Goal: Information Seeking & Learning: Learn about a topic

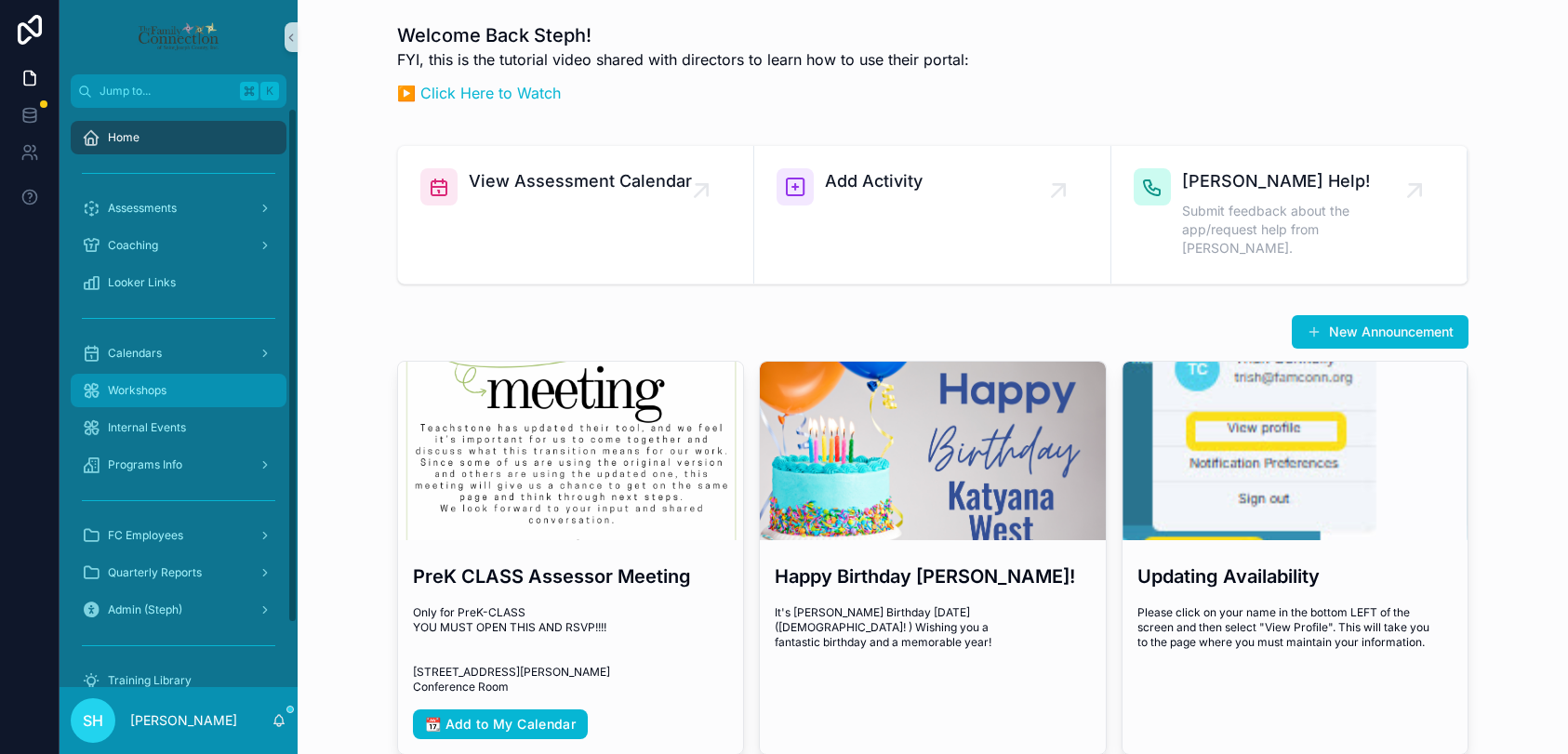
click at [102, 400] on div "Workshops" at bounding box center [178, 391] width 193 height 30
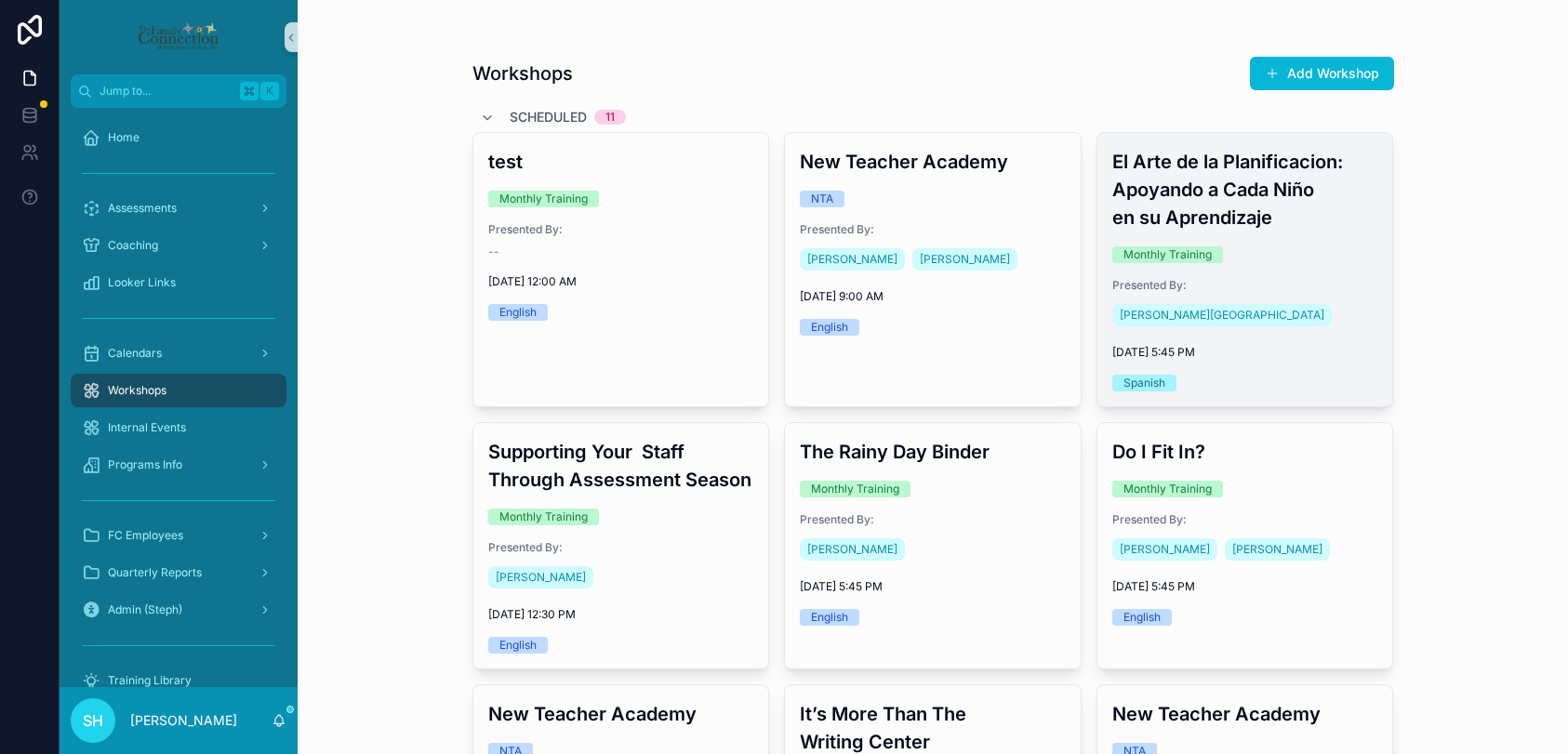
click at [1295, 268] on div "El Arte de la Planificacion: Apoyando a Cada Niño en su Aprendizaje Monthly Tra…" at bounding box center [1244, 270] width 295 height 274
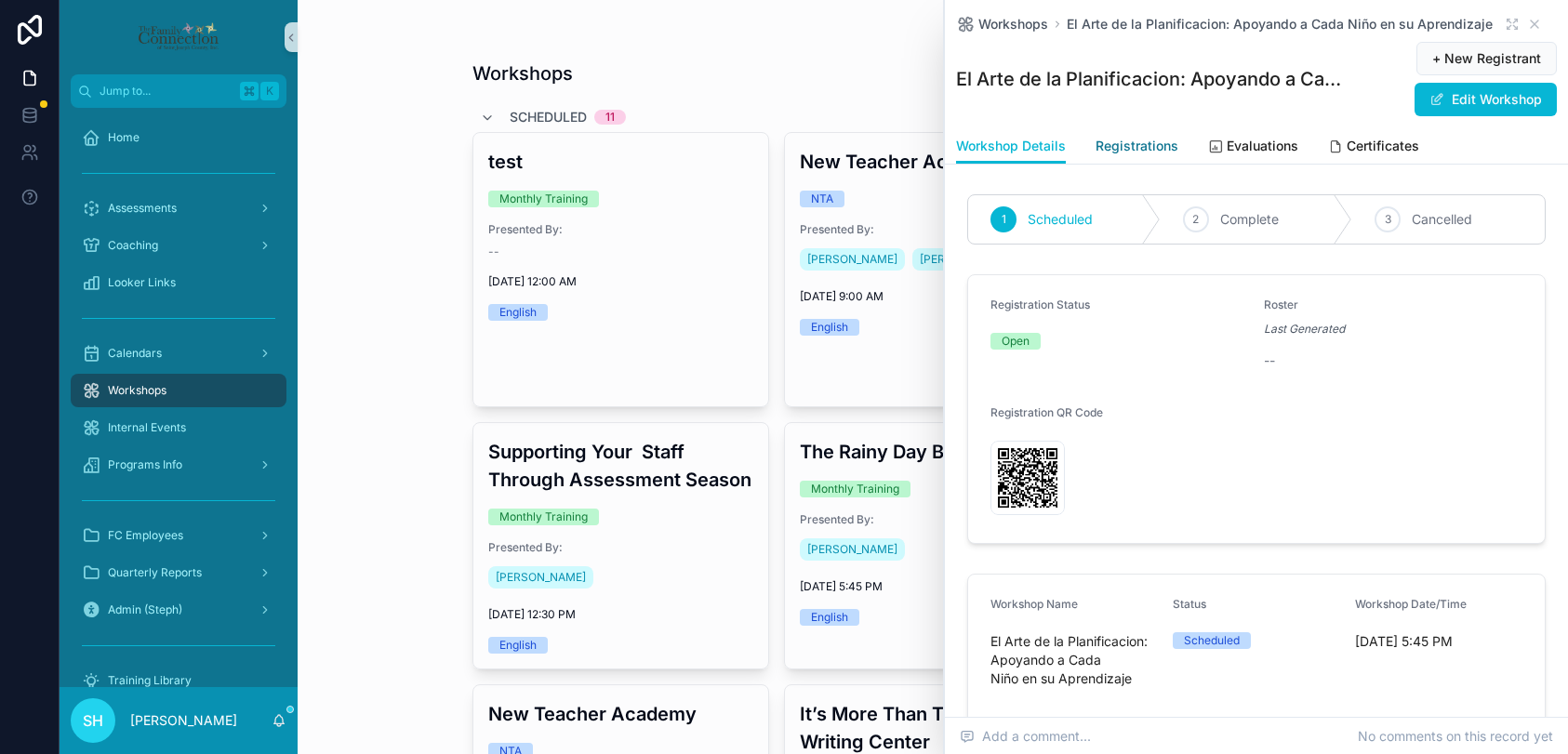
click at [1140, 145] on span "Registrations" at bounding box center [1137, 146] width 83 height 19
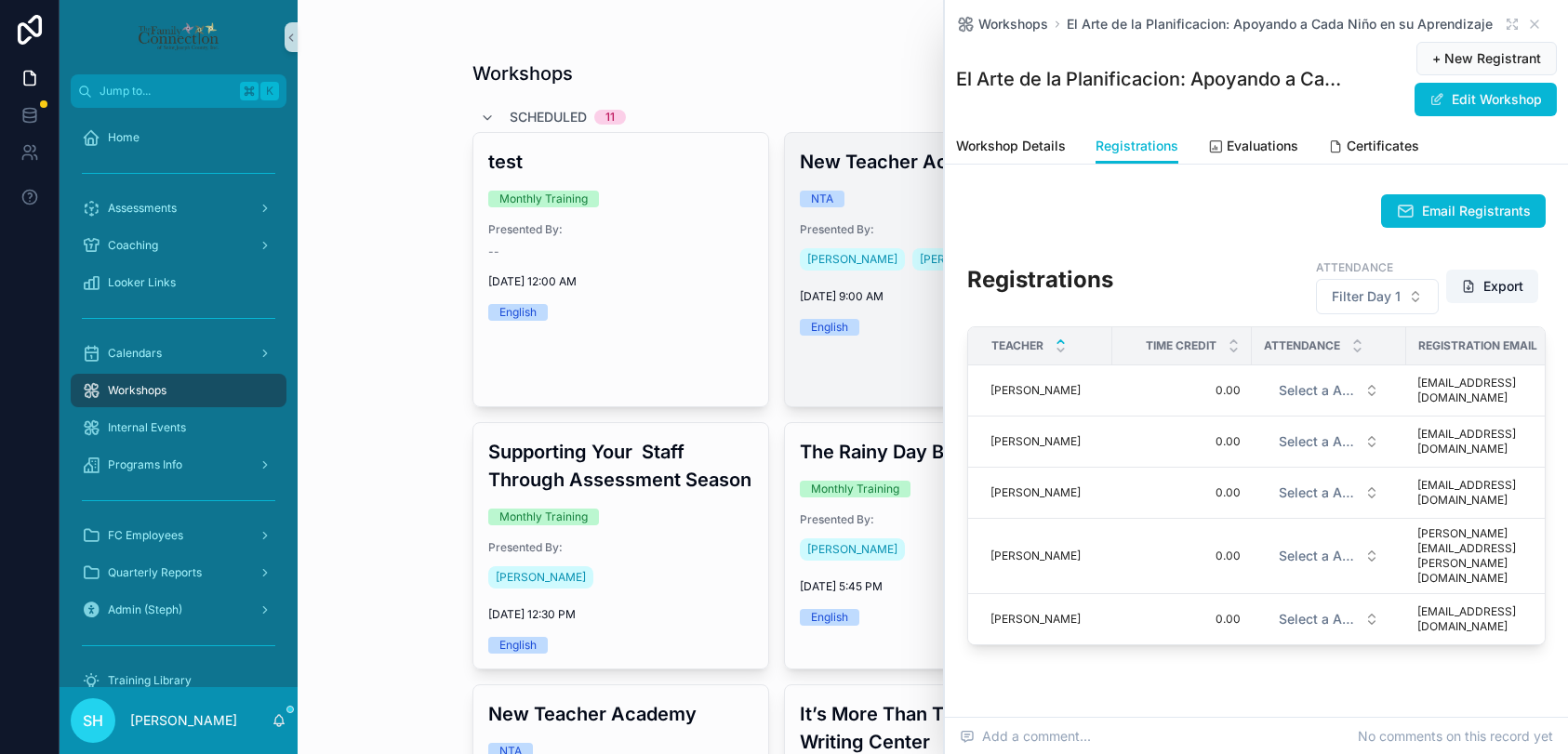
click at [891, 359] on link "New Teacher Academy NTA Presented By: [PERSON_NAME] [PERSON_NAME] [DATE] 9:00 A…" at bounding box center [932, 270] width 297 height 276
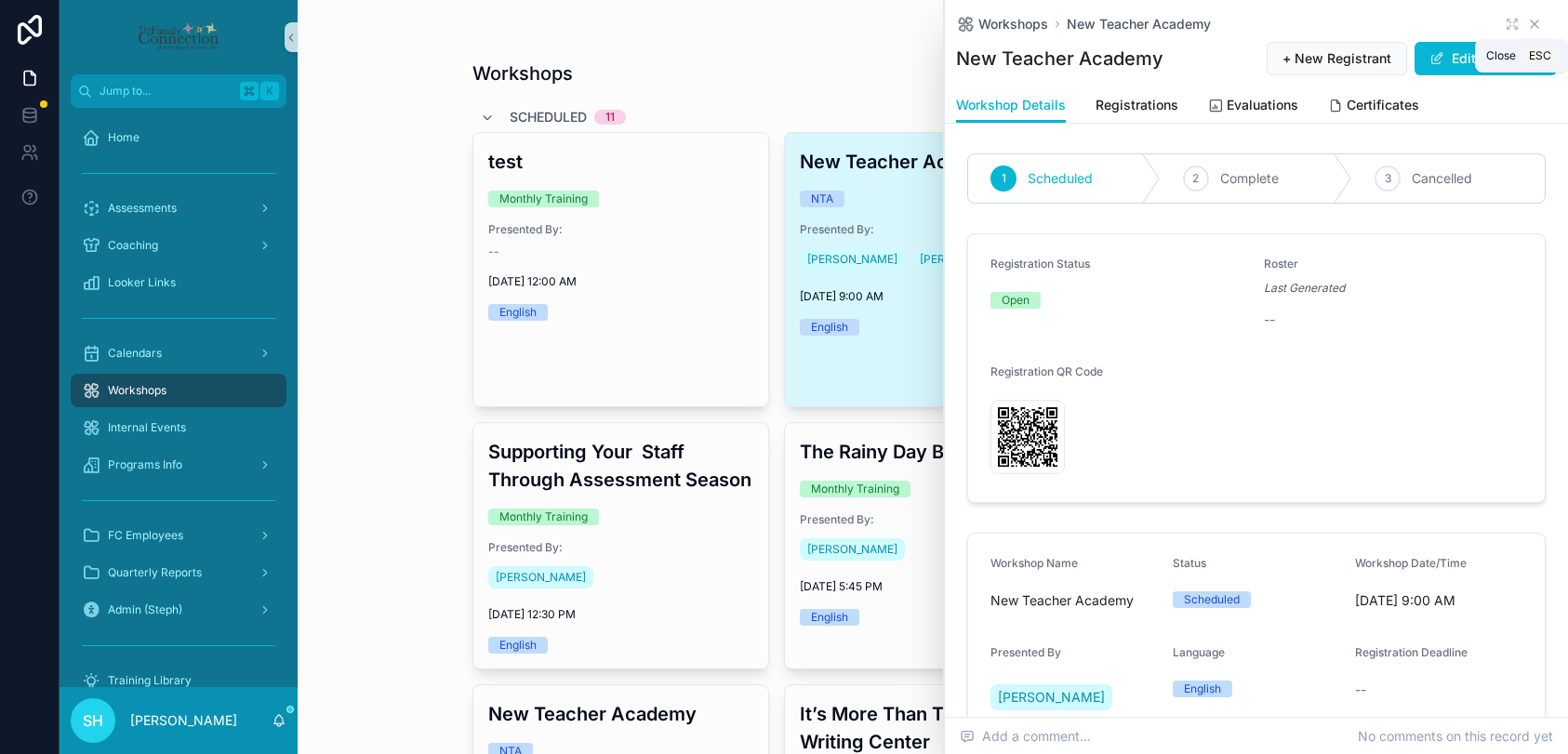
click at [1535, 26] on icon "scrollable content" at bounding box center [1534, 24] width 8 height 8
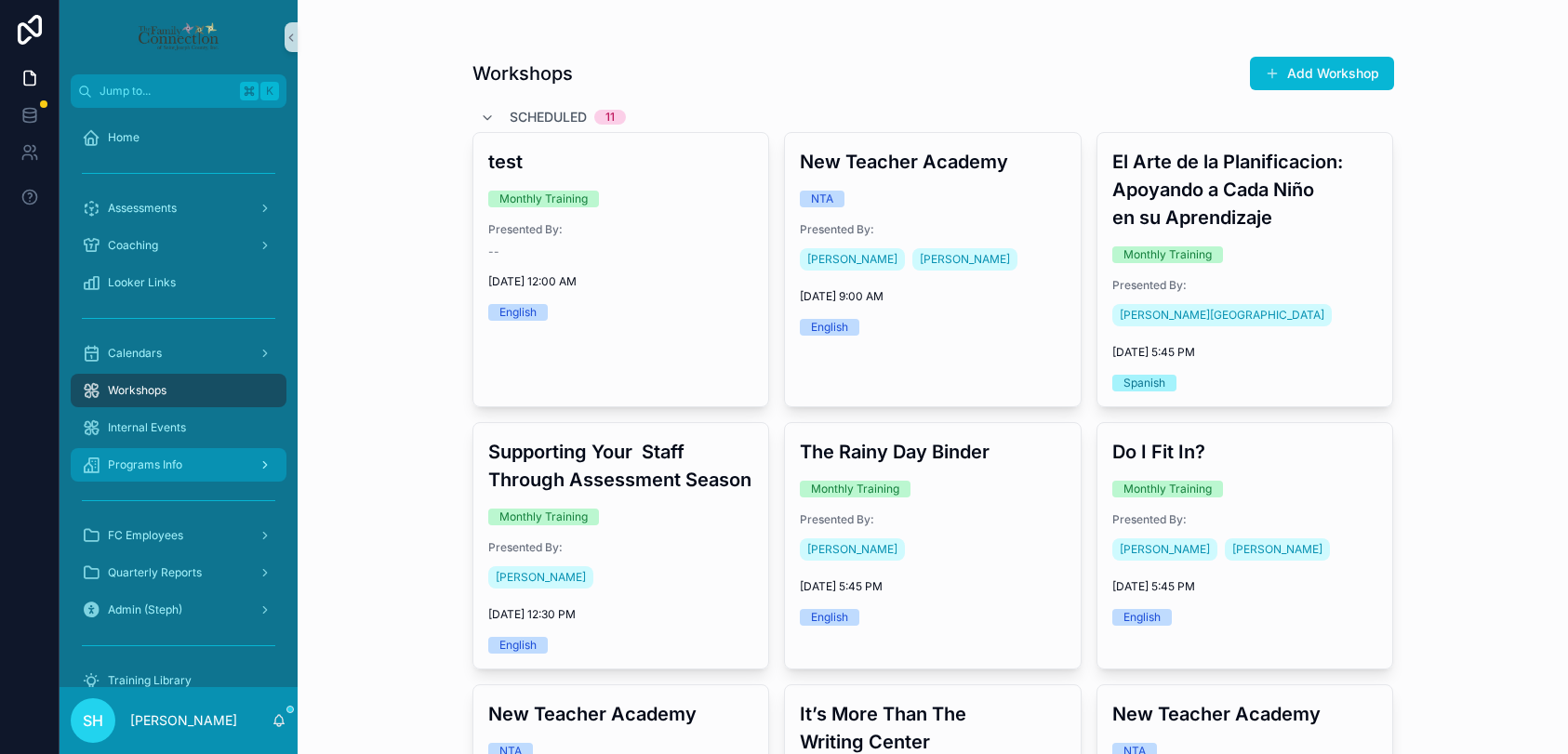
click at [165, 460] on span "Programs Info" at bounding box center [144, 465] width 74 height 15
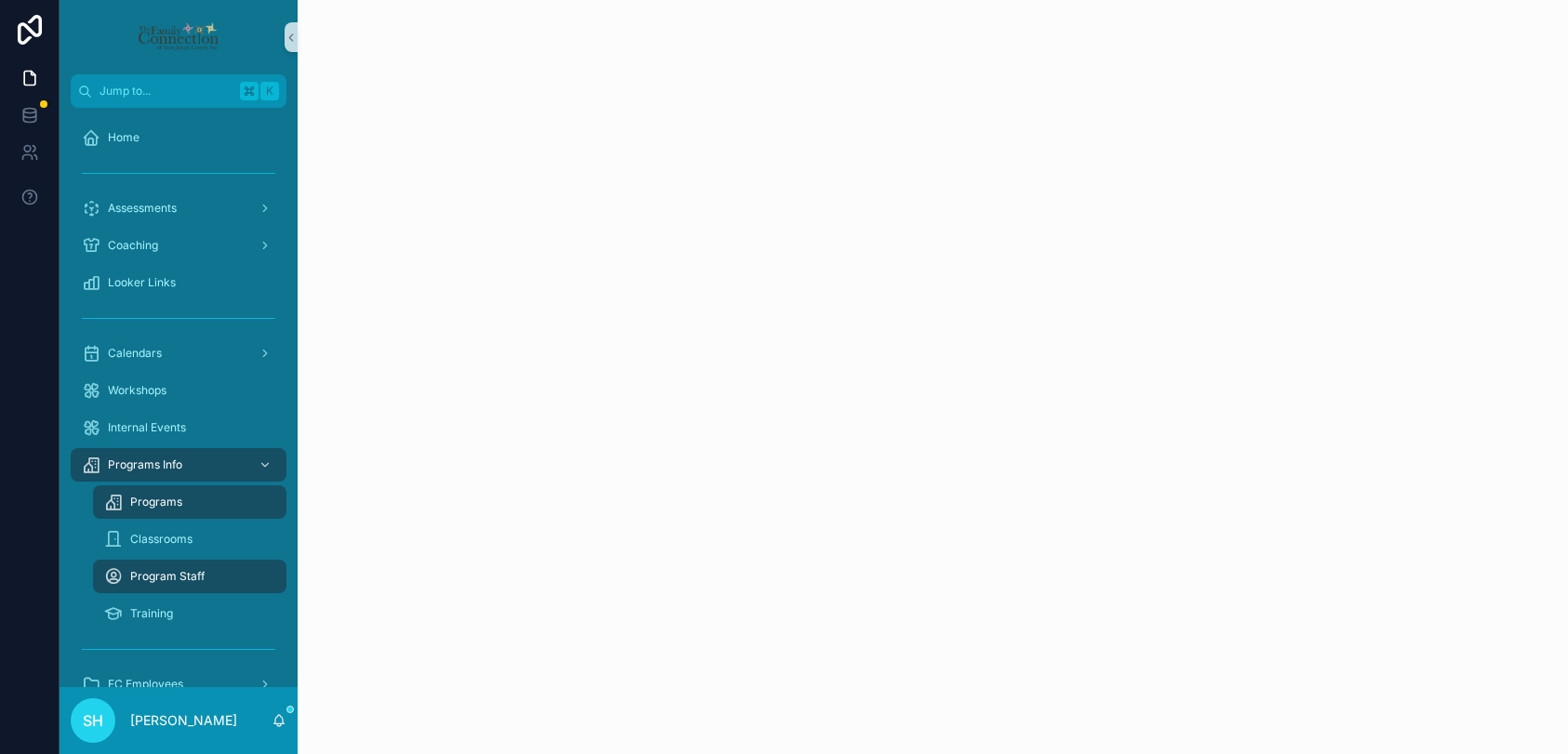
click at [168, 505] on span "Programs" at bounding box center [157, 503] width 53 height 15
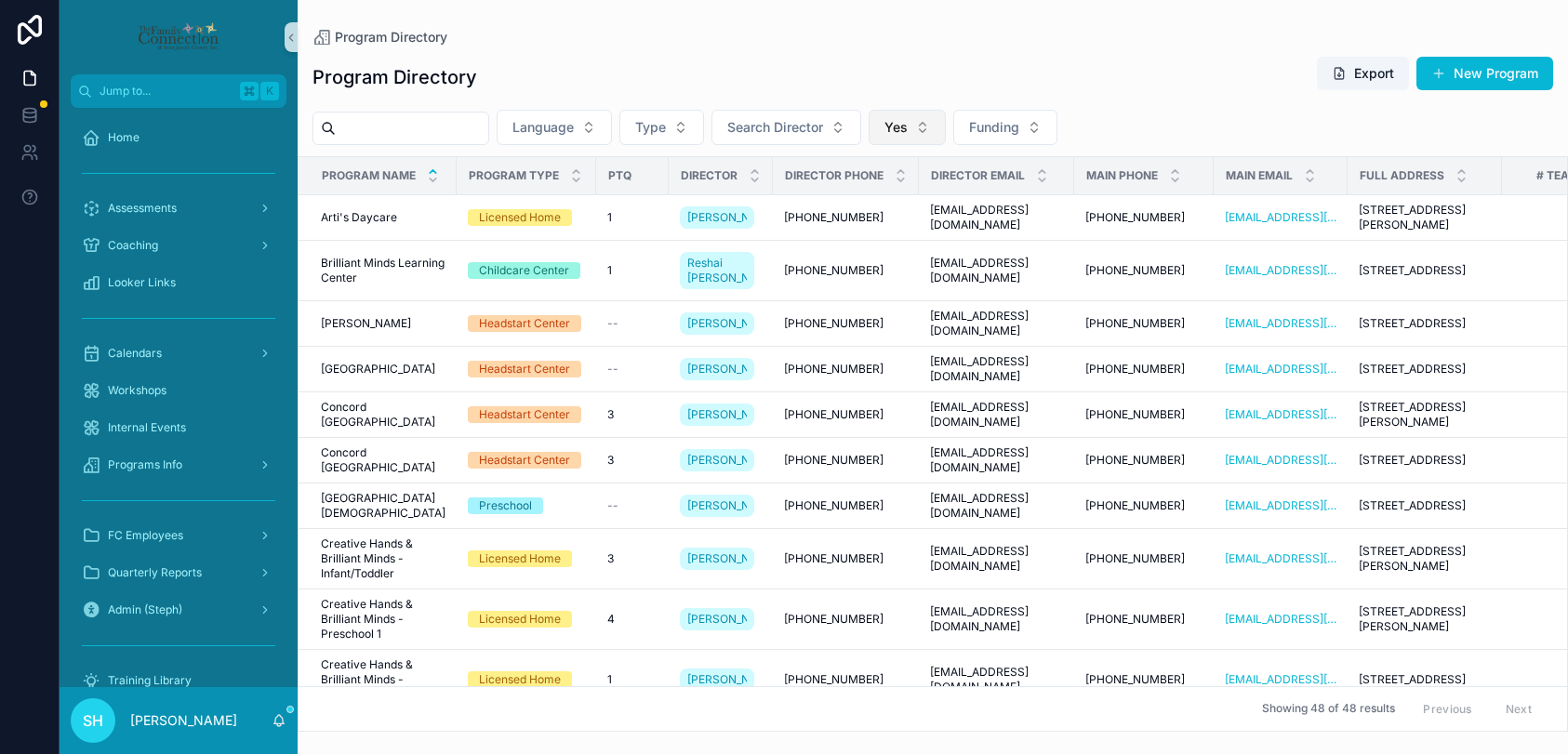
click at [938, 133] on button "Yes" at bounding box center [907, 128] width 77 height 36
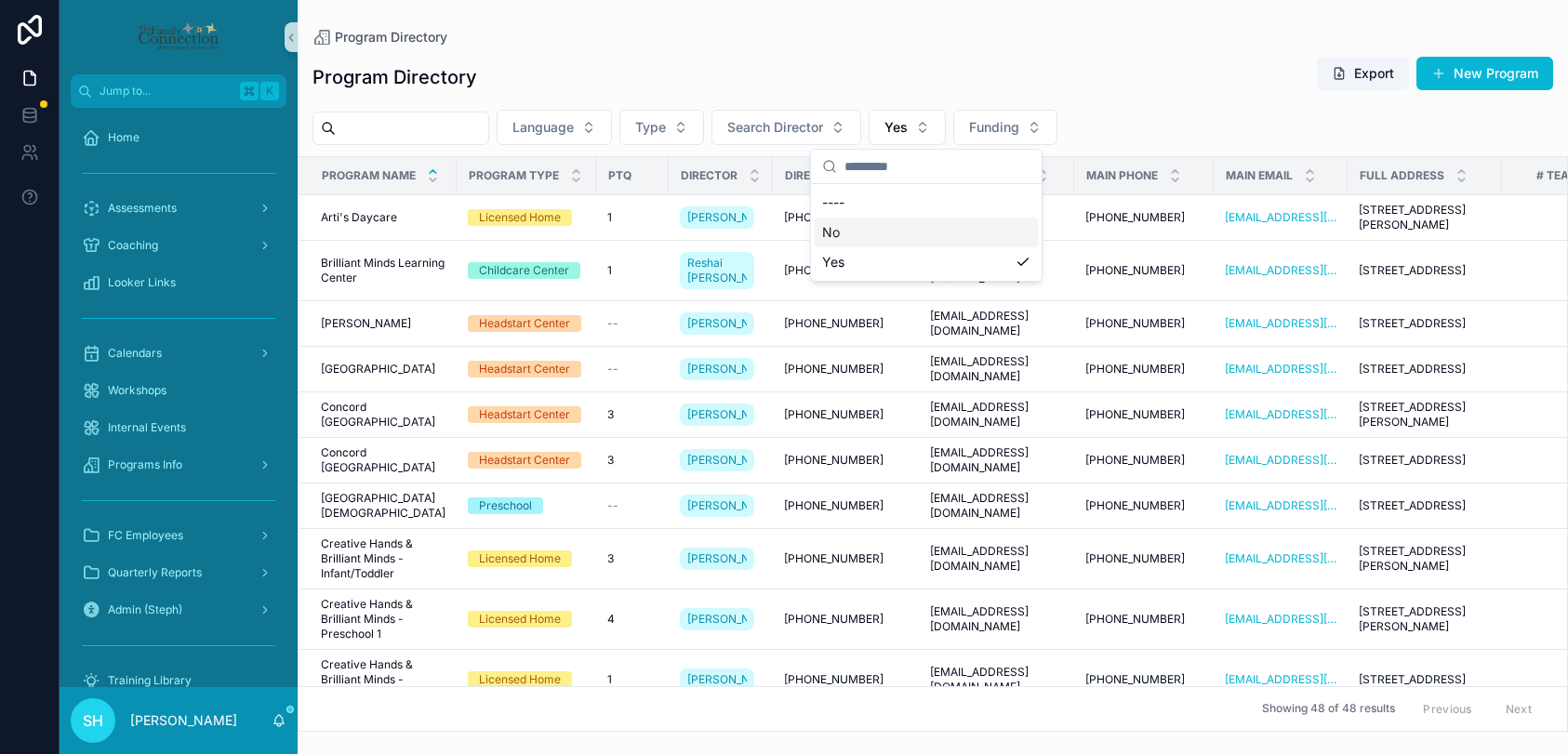
click at [836, 236] on div "No" at bounding box center [927, 233] width 223 height 30
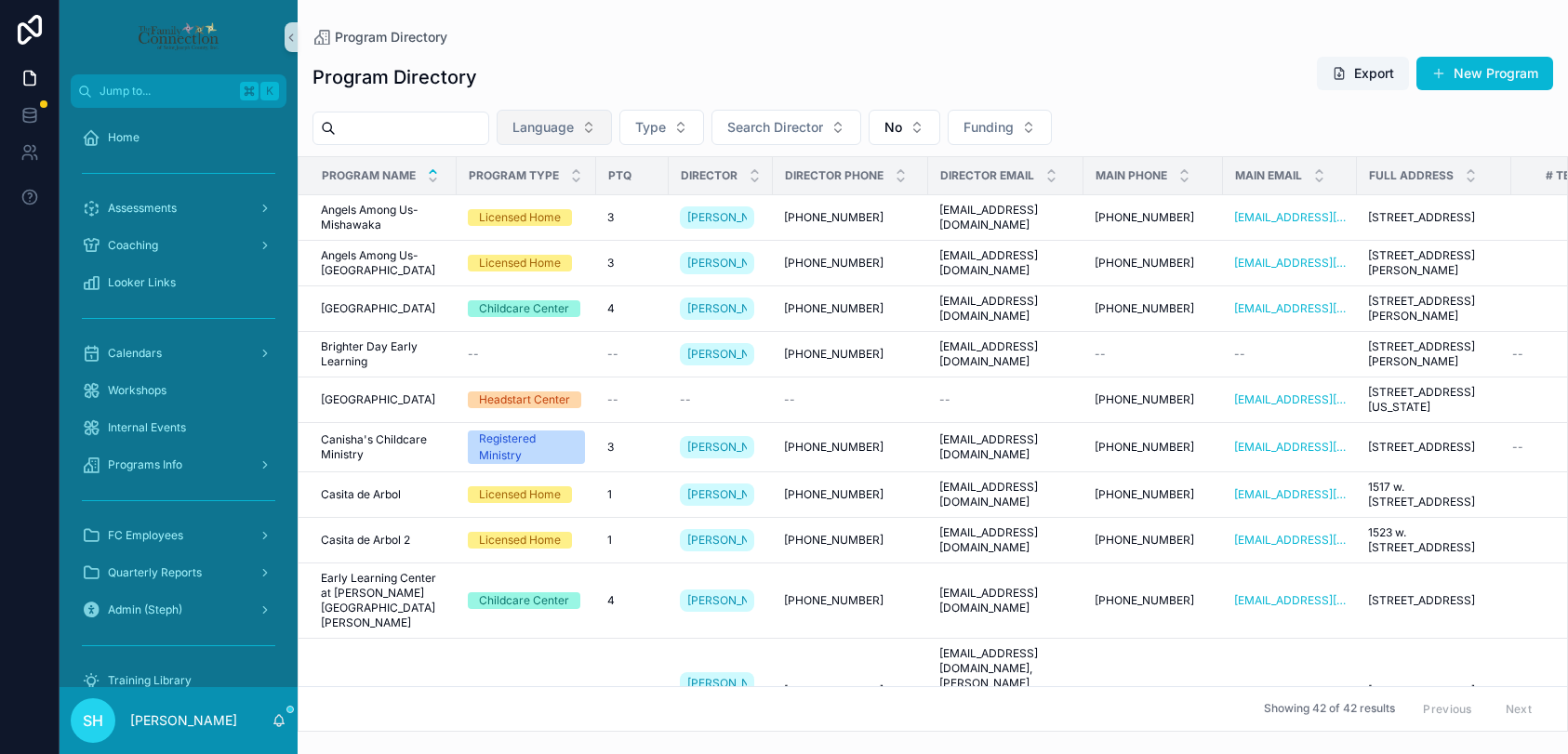
click at [605, 127] on button "Language" at bounding box center [554, 128] width 115 height 36
click at [1033, 127] on button "Funding" at bounding box center [999, 128] width 104 height 36
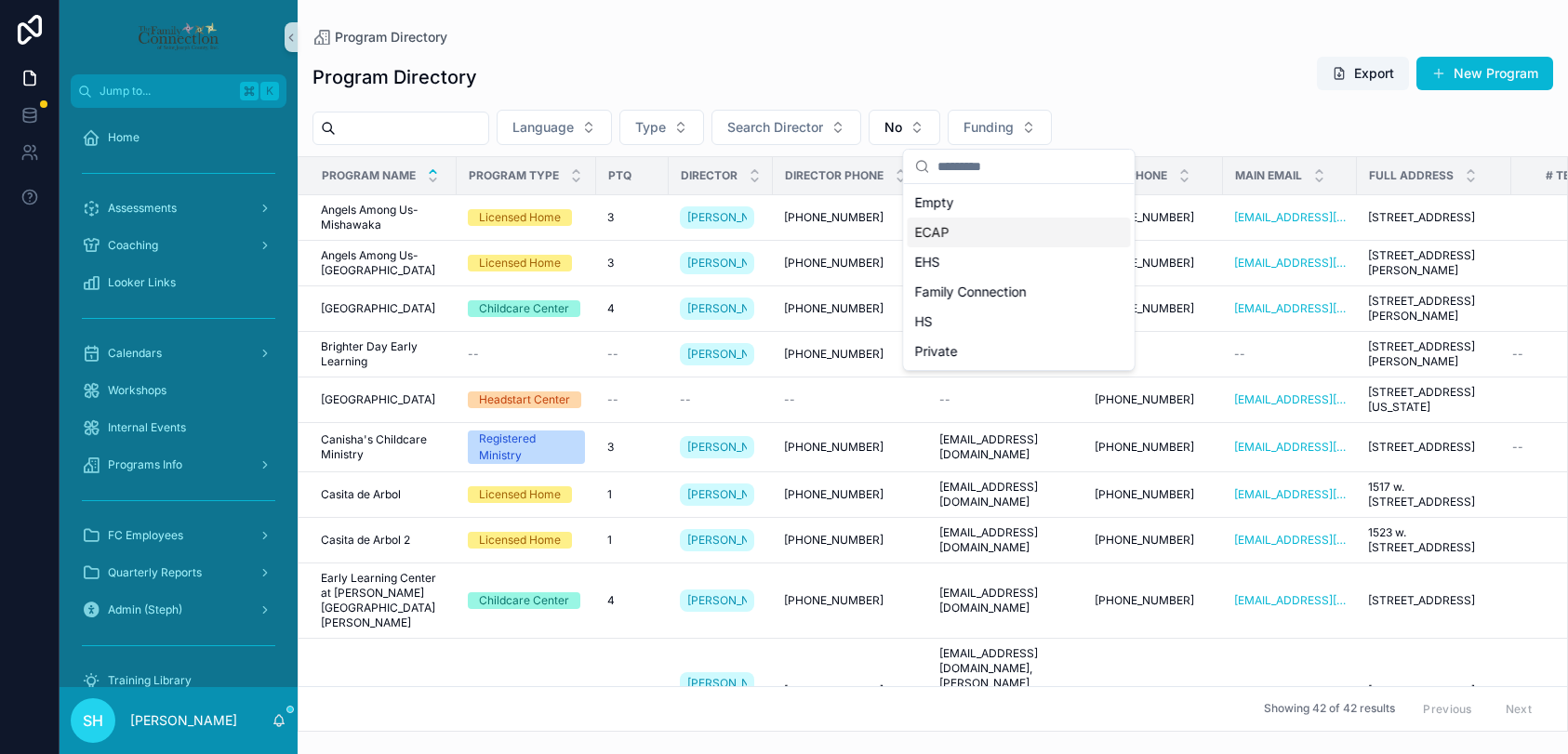
click at [937, 234] on span "ECAP" at bounding box center [932, 233] width 35 height 19
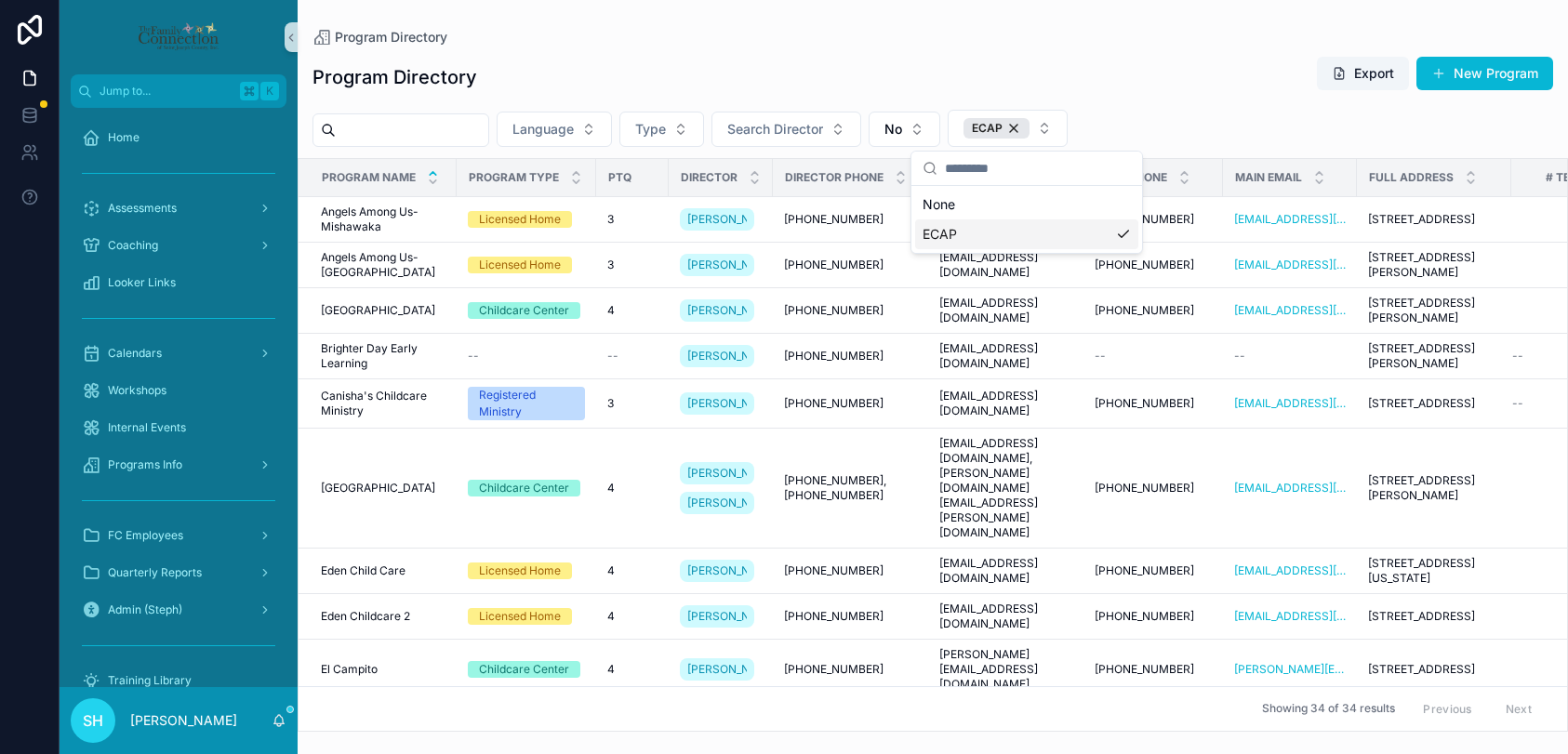
click at [535, 77] on div "Program Directory Export New Program" at bounding box center [932, 77] width 1241 height 43
click at [1366, 68] on button "Export" at bounding box center [1363, 73] width 92 height 34
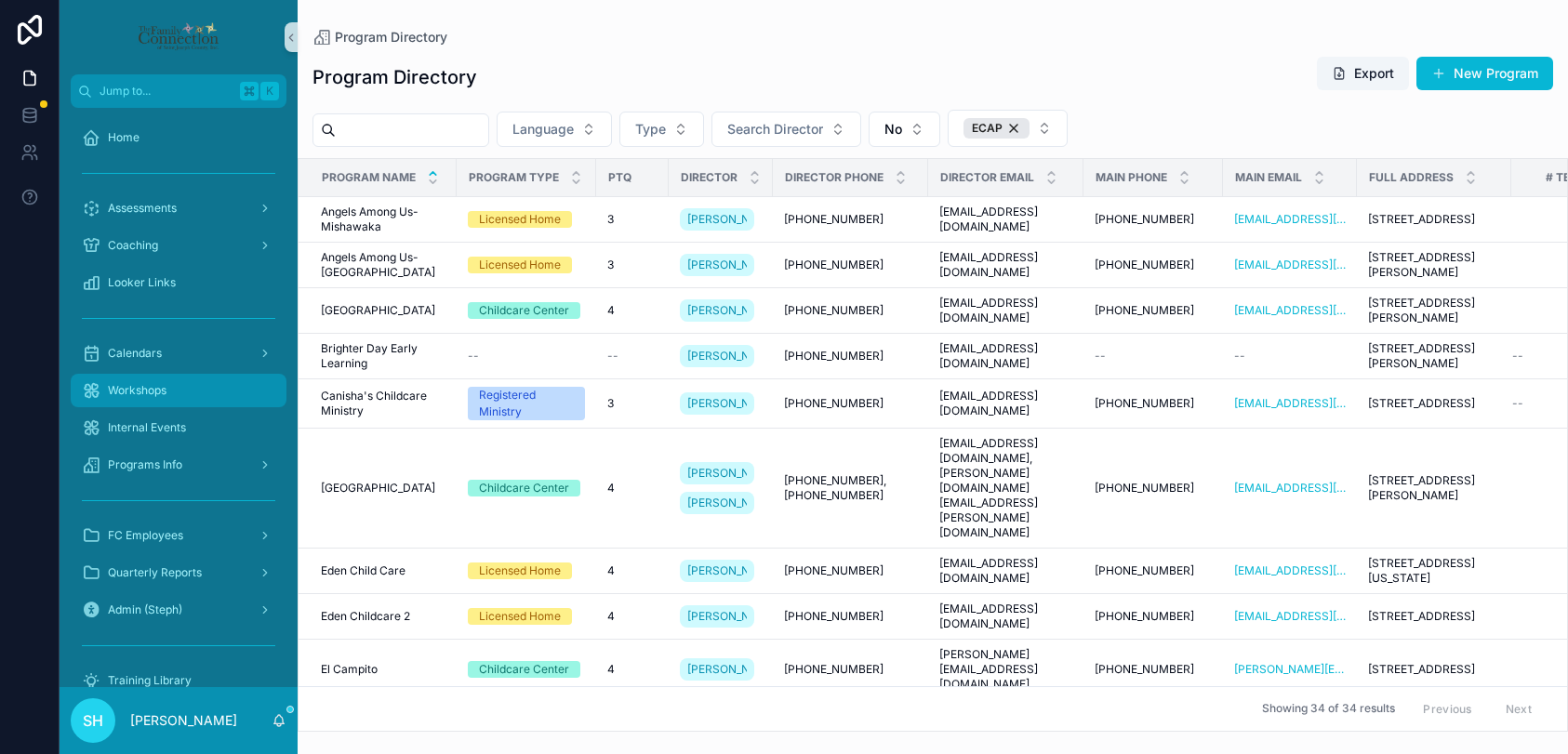
click at [163, 396] on span "Workshops" at bounding box center [137, 391] width 58 height 15
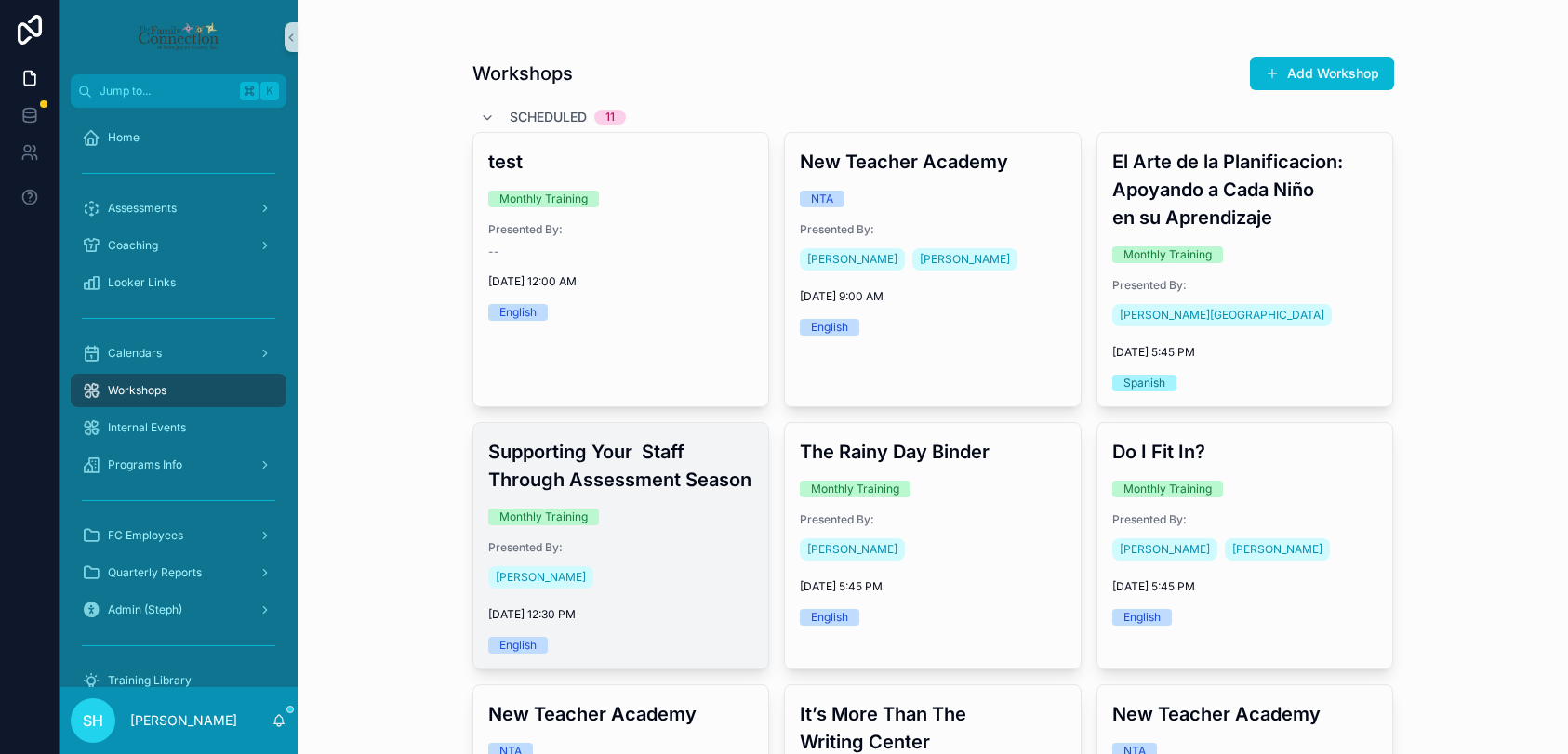
click at [656, 558] on div "Presented By: [PERSON_NAME]" at bounding box center [622, 566] width 266 height 53
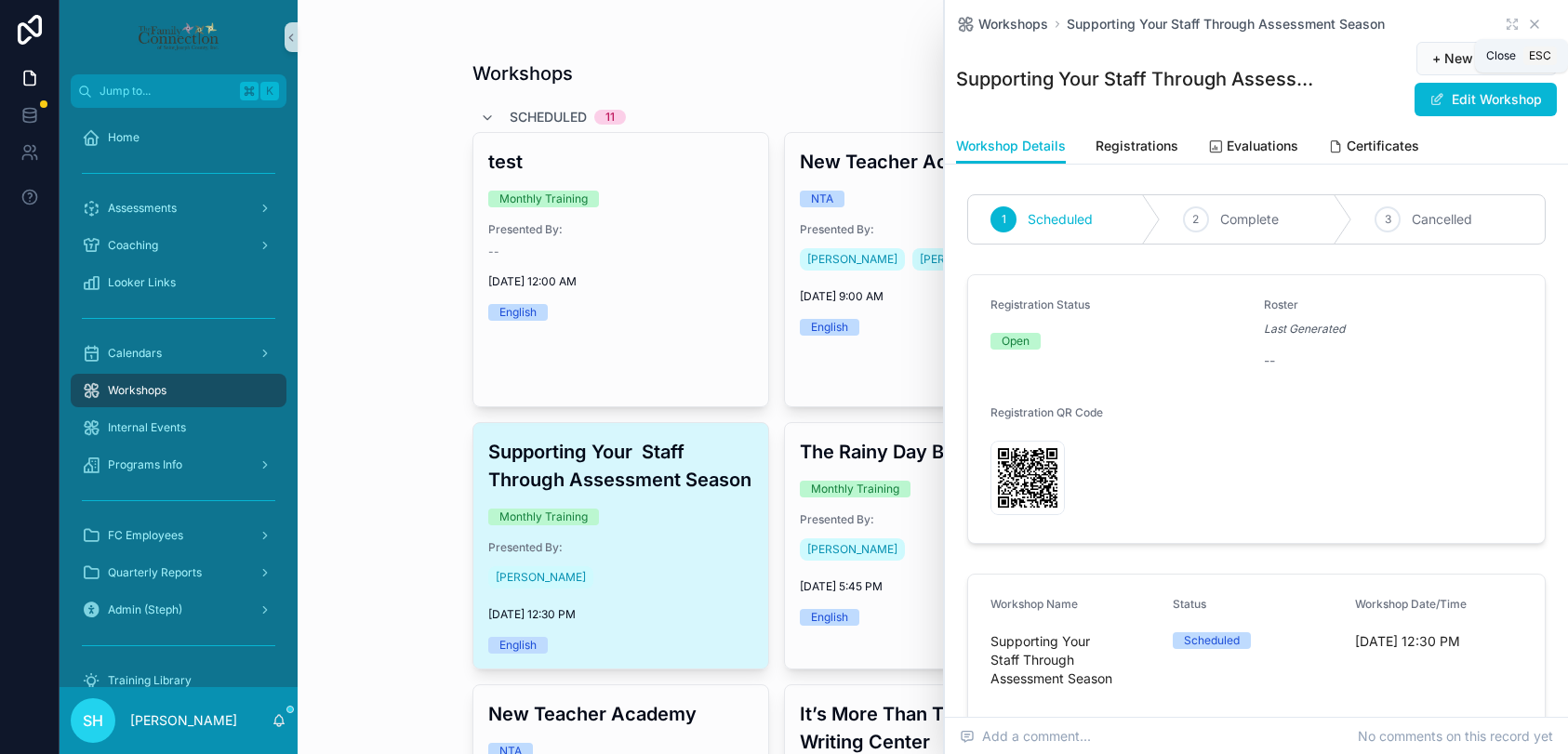
click at [1534, 22] on icon "scrollable content" at bounding box center [1534, 24] width 15 height 15
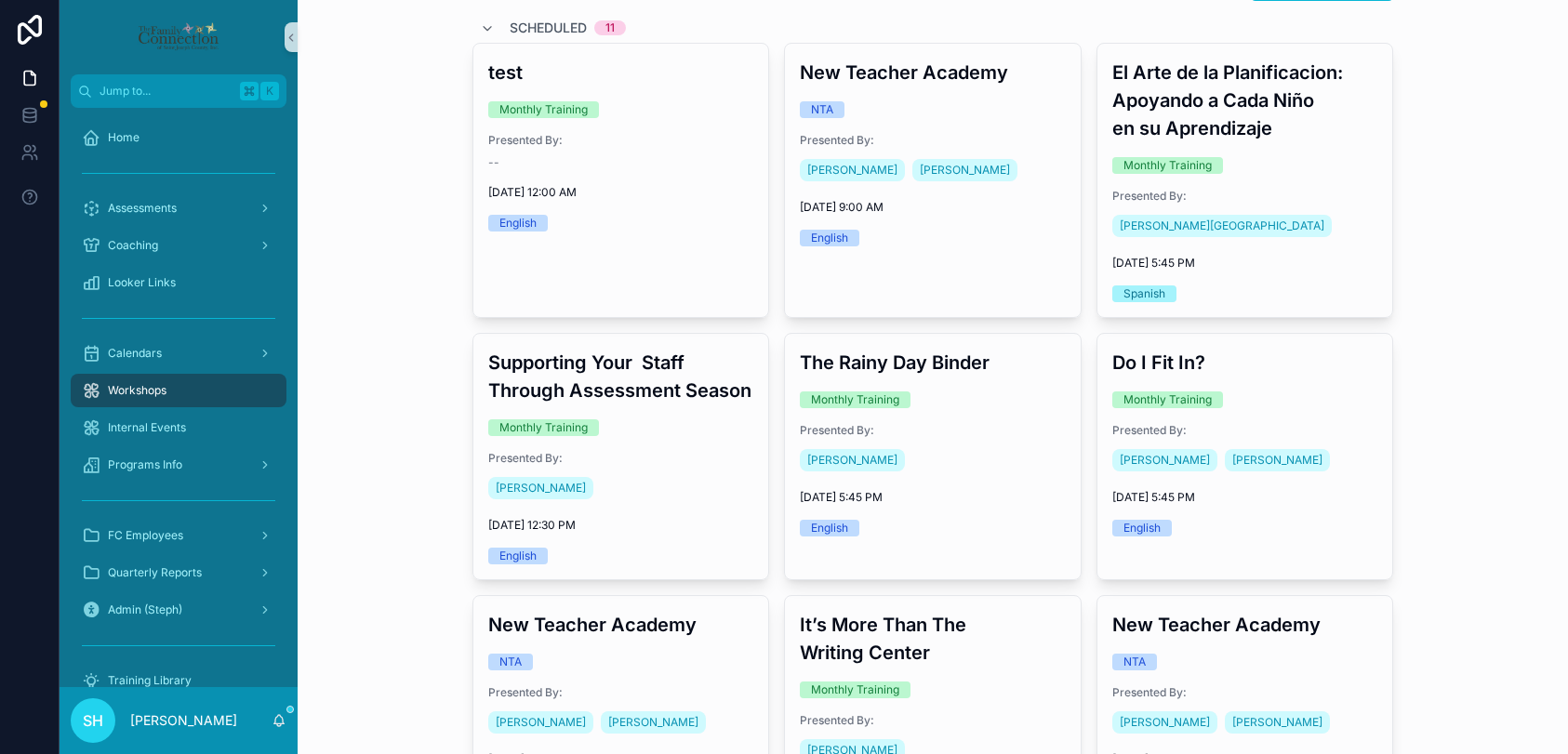
scroll to position [86, 0]
